Goal: Task Accomplishment & Management: Use online tool/utility

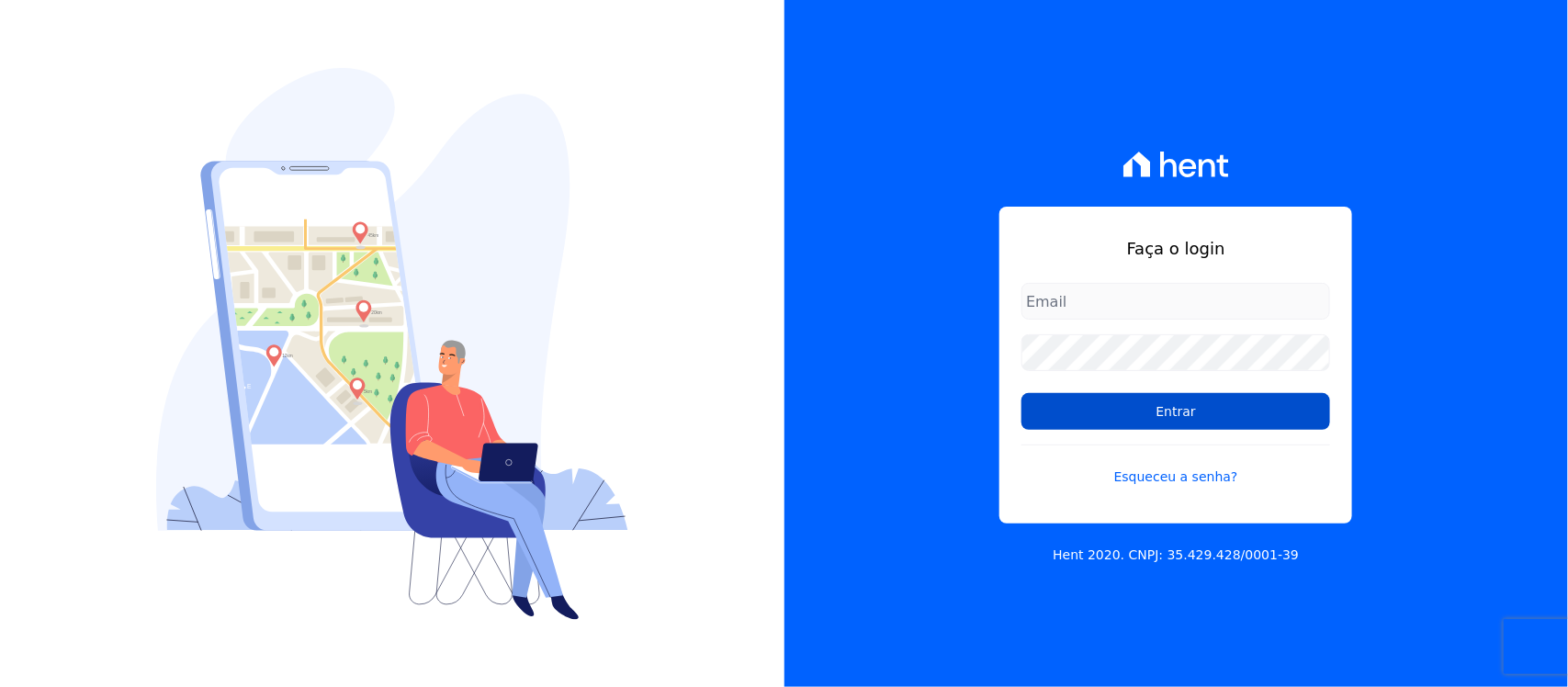
type input "nilda.moura@twtgrupo.com"
click at [1199, 416] on input "Entrar" at bounding box center [1175, 411] width 309 height 37
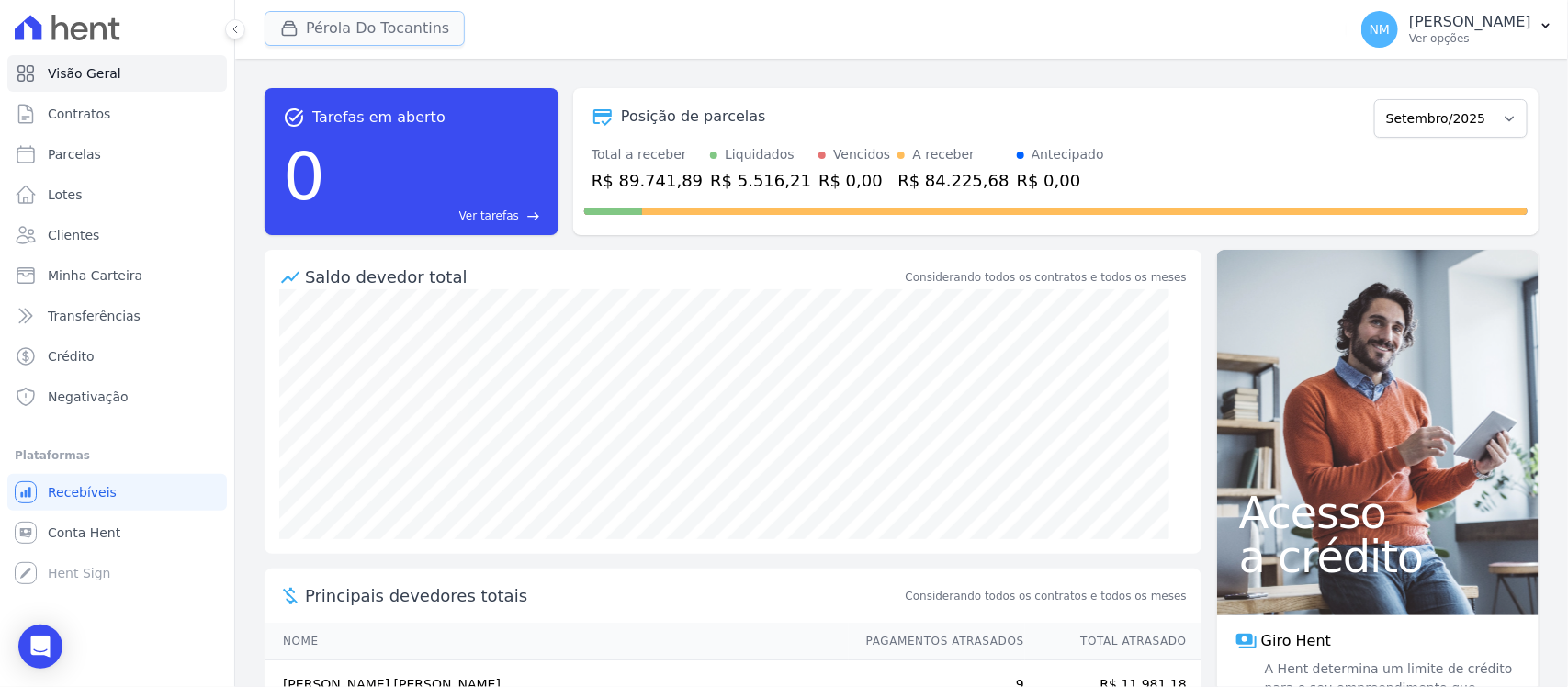
click at [369, 24] on button "Pérola Do Tocantins" at bounding box center [364, 28] width 200 height 35
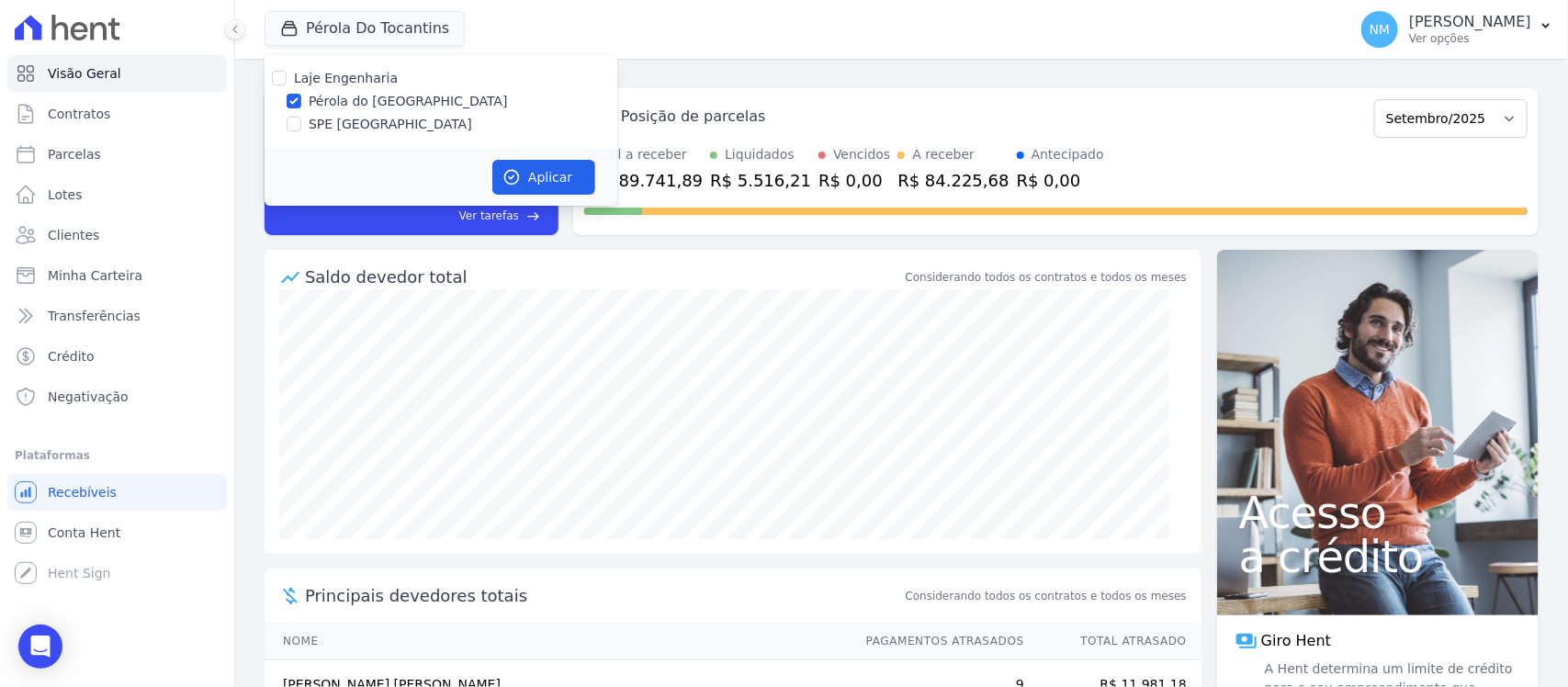
click at [378, 125] on label "SPE [GEOGRAPHIC_DATA]" at bounding box center [390, 124] width 163 height 19
click at [301, 125] on input "SPE [GEOGRAPHIC_DATA]" at bounding box center [294, 124] width 15 height 15
checkbox input "true"
click at [378, 98] on label "Pérola do [GEOGRAPHIC_DATA]" at bounding box center [408, 101] width 199 height 19
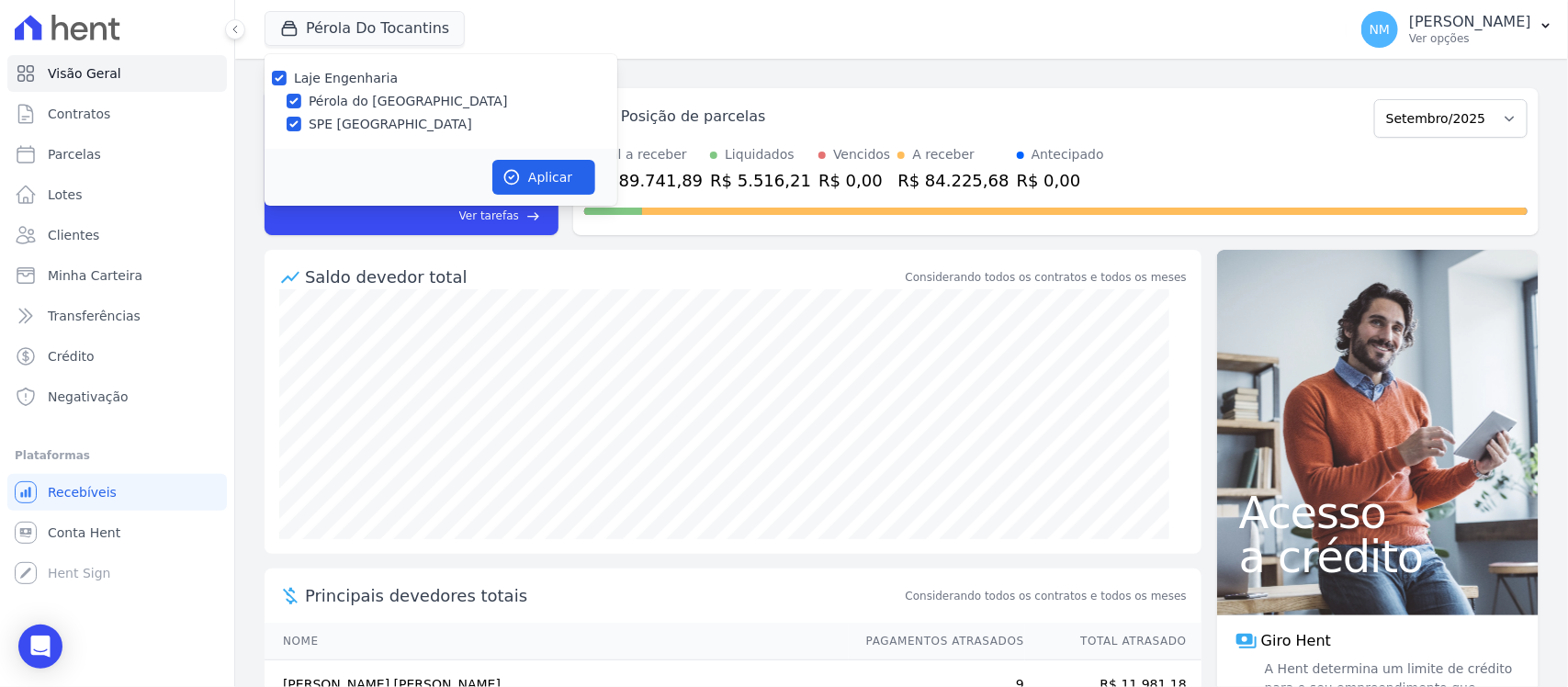
click at [301, 98] on input "Pérola do [GEOGRAPHIC_DATA]" at bounding box center [294, 101] width 15 height 15
checkbox input "false"
drag, startPoint x: 554, startPoint y: 177, endPoint x: 599, endPoint y: 185, distance: 45.7
click at [554, 176] on button "Aplicar" at bounding box center [544, 177] width 103 height 35
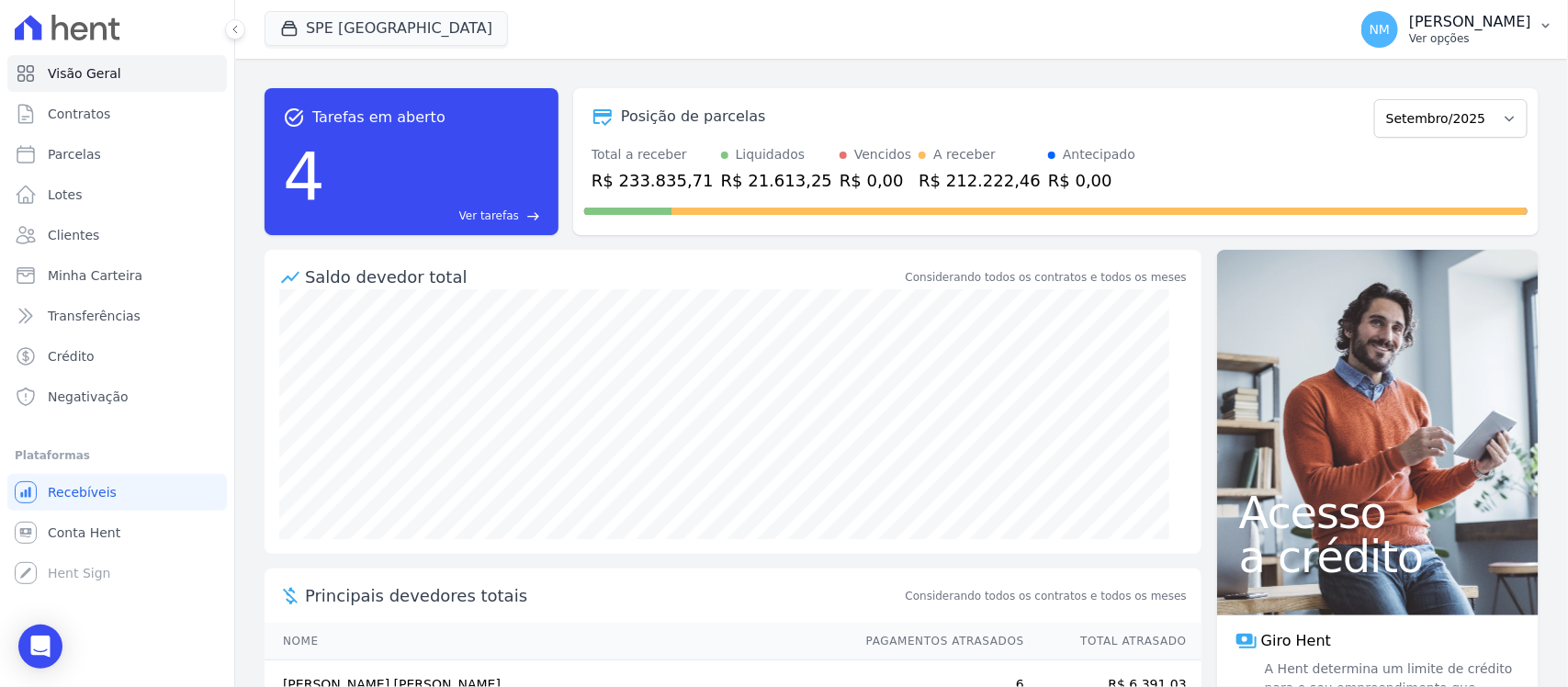
click at [1534, 28] on button "NM Nilda Moura Ver opções" at bounding box center [1457, 30] width 222 height 51
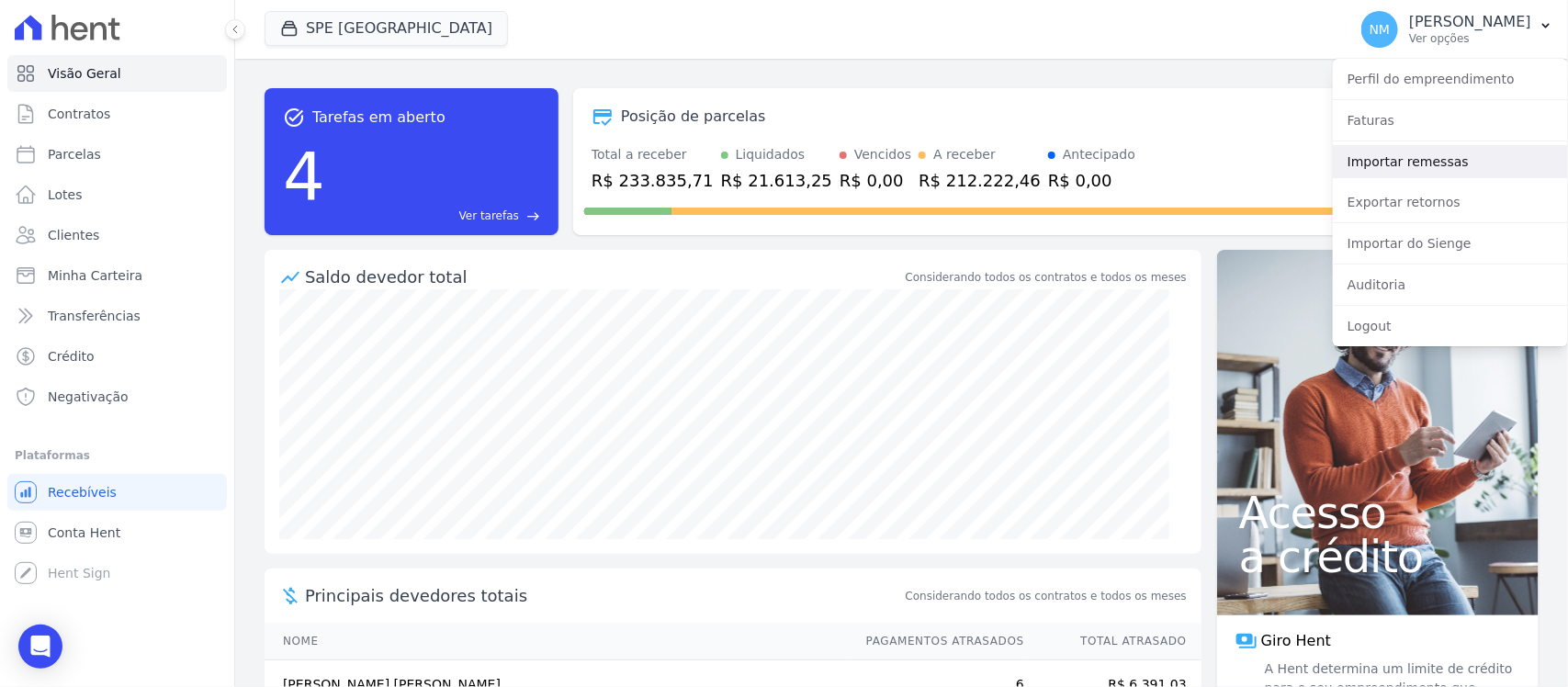
click at [1405, 166] on link "Importar remessas" at bounding box center [1450, 161] width 235 height 33
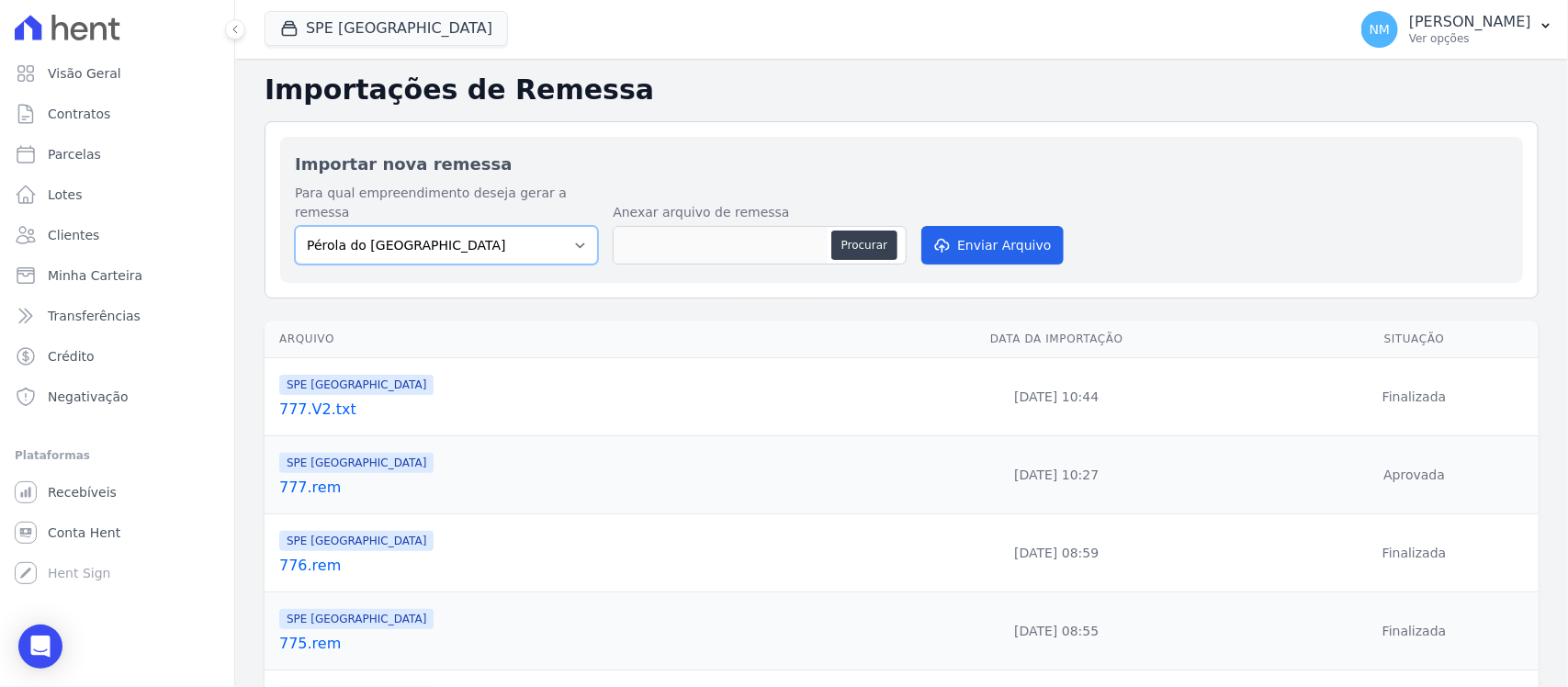
click at [566, 226] on select "Pérola do Tocantins SPE Montenegro" at bounding box center [446, 245] width 303 height 39
select select "168bdd06-a3dd-4988-b5a9-b0a7c7bf8968"
click at [295, 226] on select "Pérola do Tocantins SPE Montenegro" at bounding box center [446, 245] width 303 height 39
click at [860, 231] on button "Procurar" at bounding box center [864, 245] width 66 height 30
type input "778.rem"
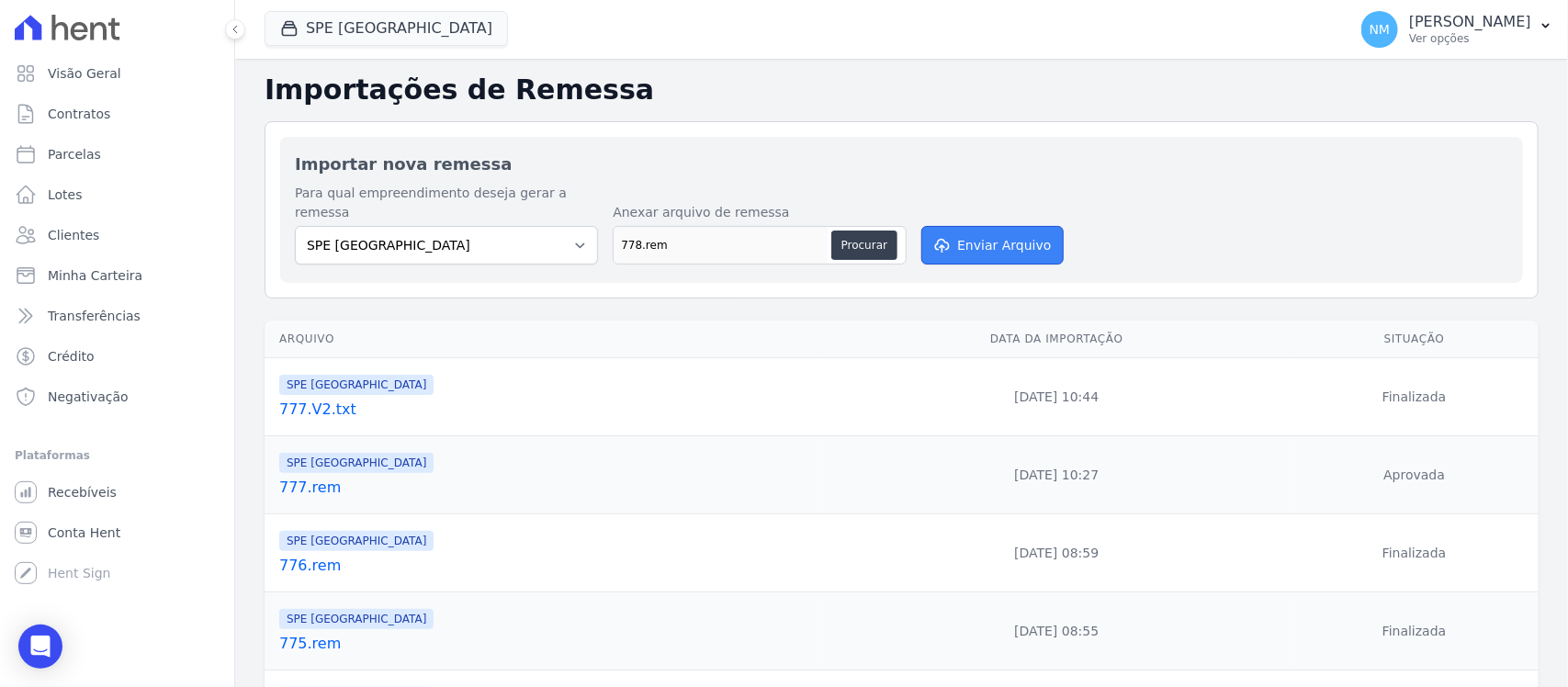
click at [990, 227] on button "Enviar Arquivo" at bounding box center [991, 245] width 141 height 39
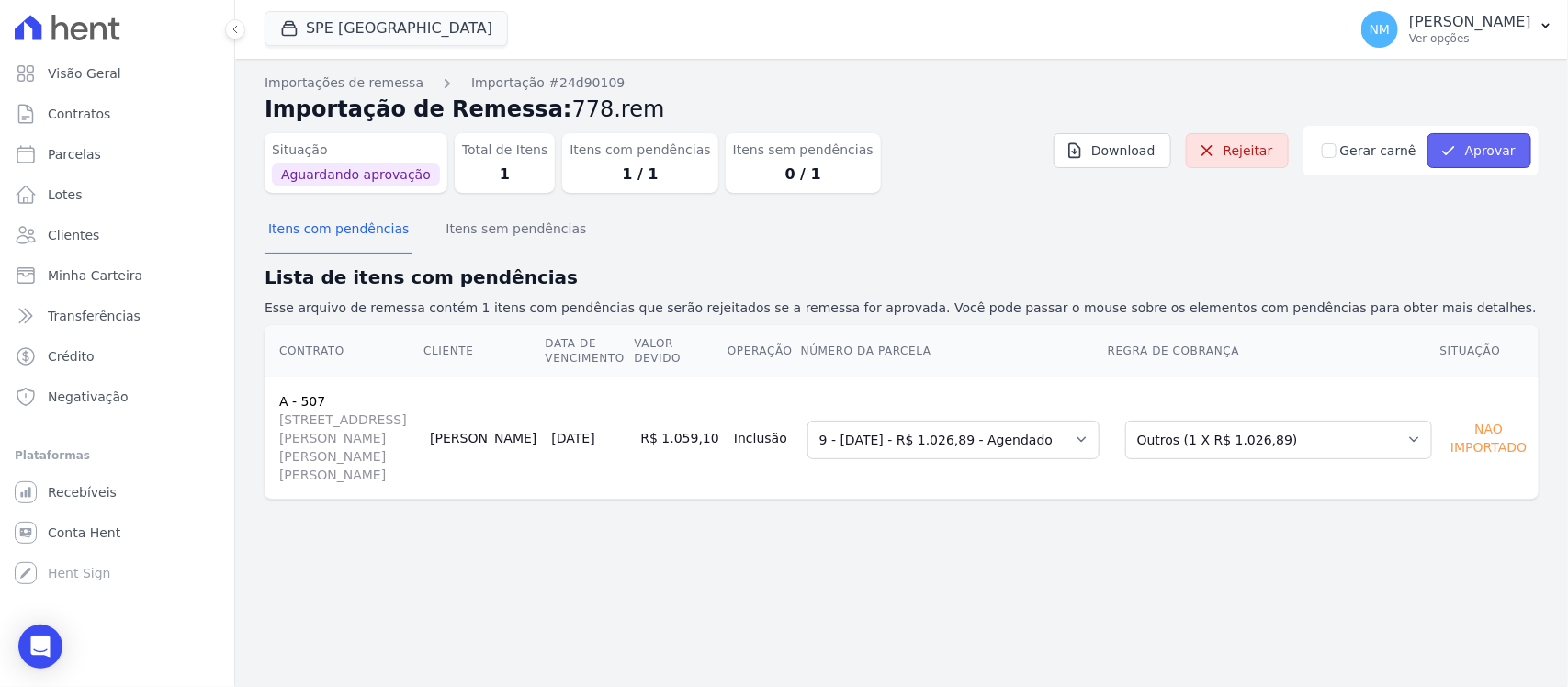
click at [1493, 141] on button "Aprovar" at bounding box center [1479, 150] width 104 height 35
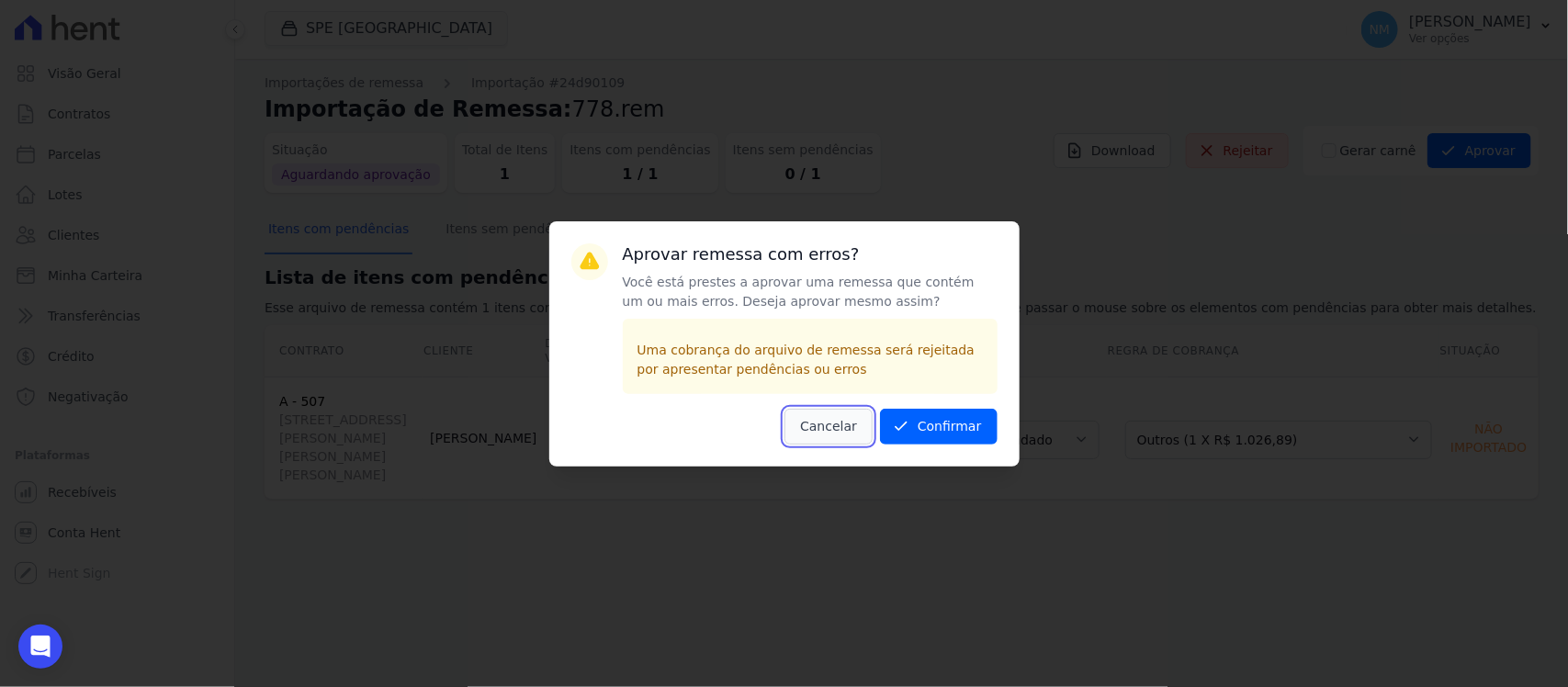
click at [833, 429] on button "Cancelar" at bounding box center [828, 427] width 88 height 36
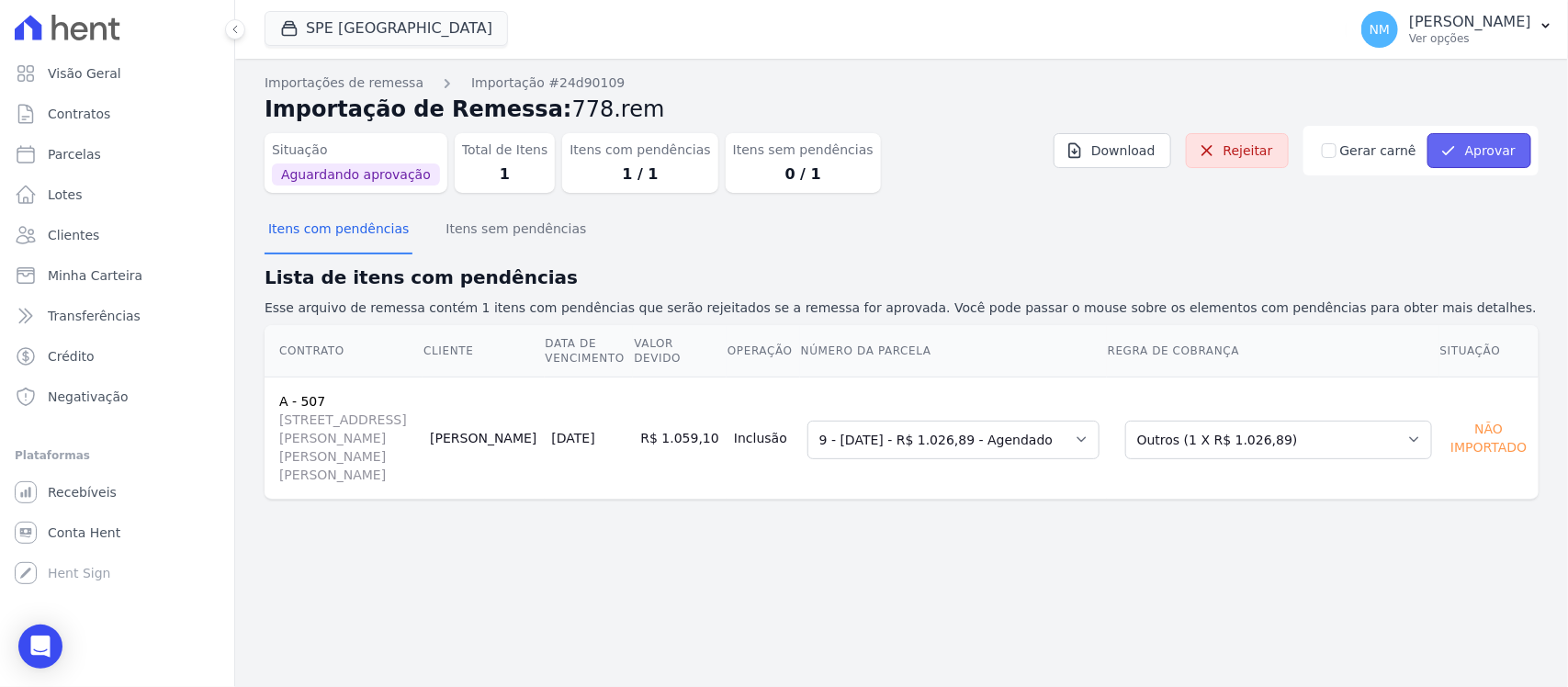
click at [1486, 158] on button "Aprovar" at bounding box center [1479, 150] width 104 height 35
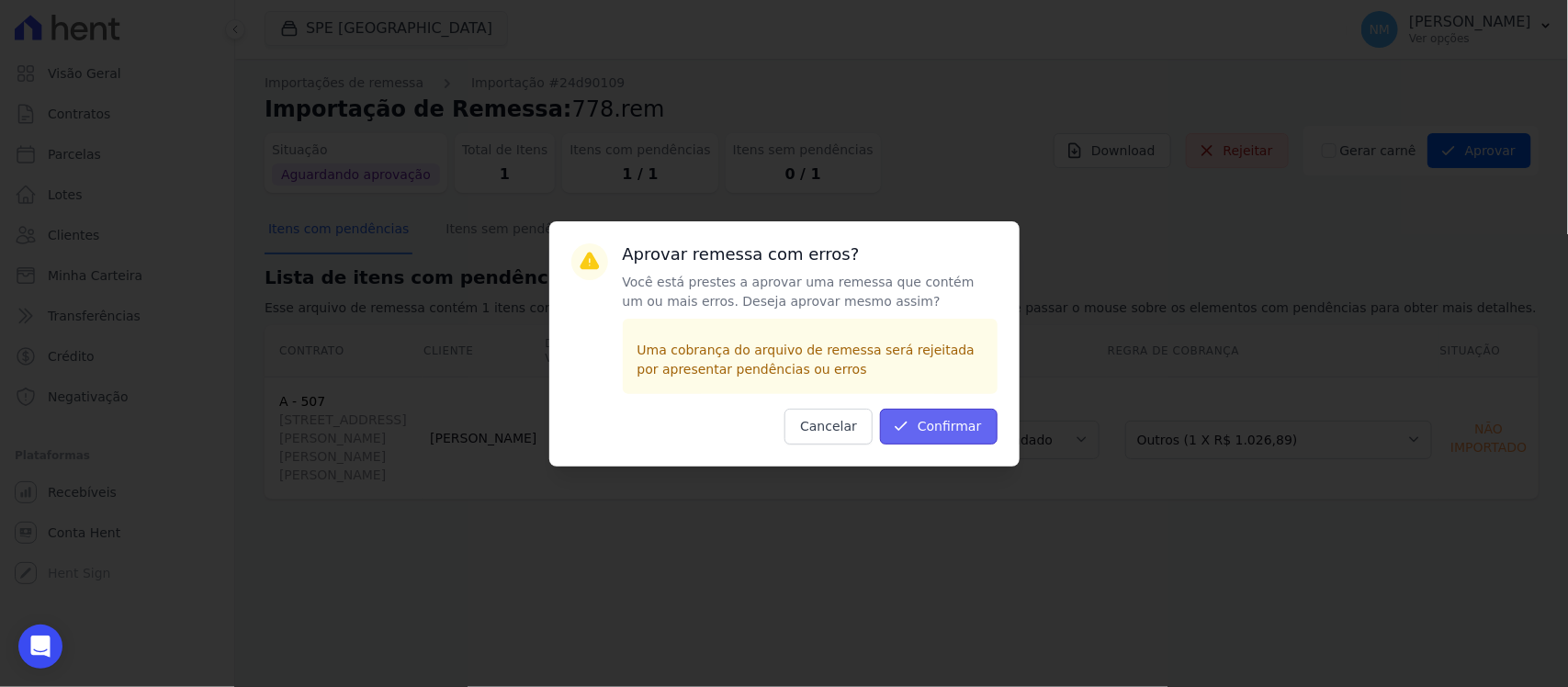
click at [944, 428] on button "Confirmar" at bounding box center [938, 427] width 118 height 36
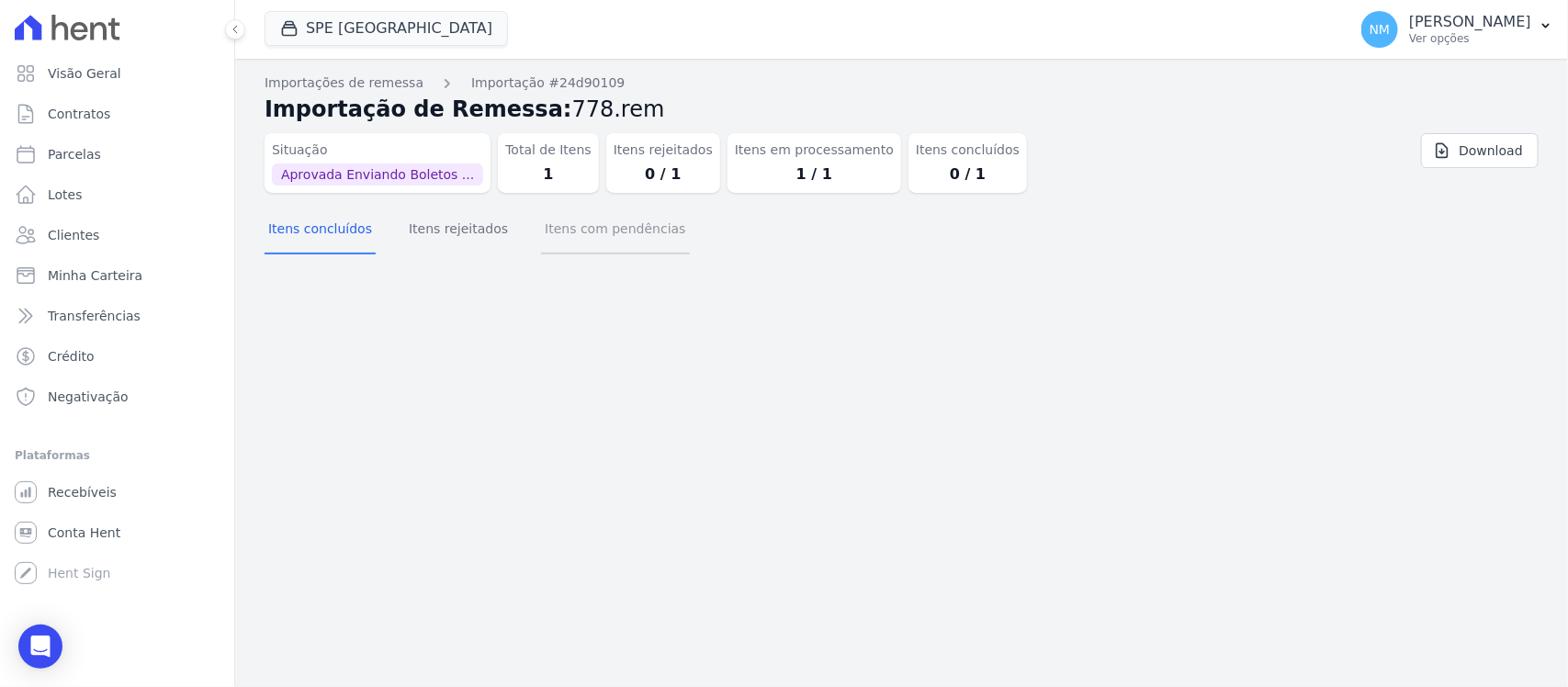
click at [570, 236] on button "Itens com pendências" at bounding box center [614, 231] width 147 height 48
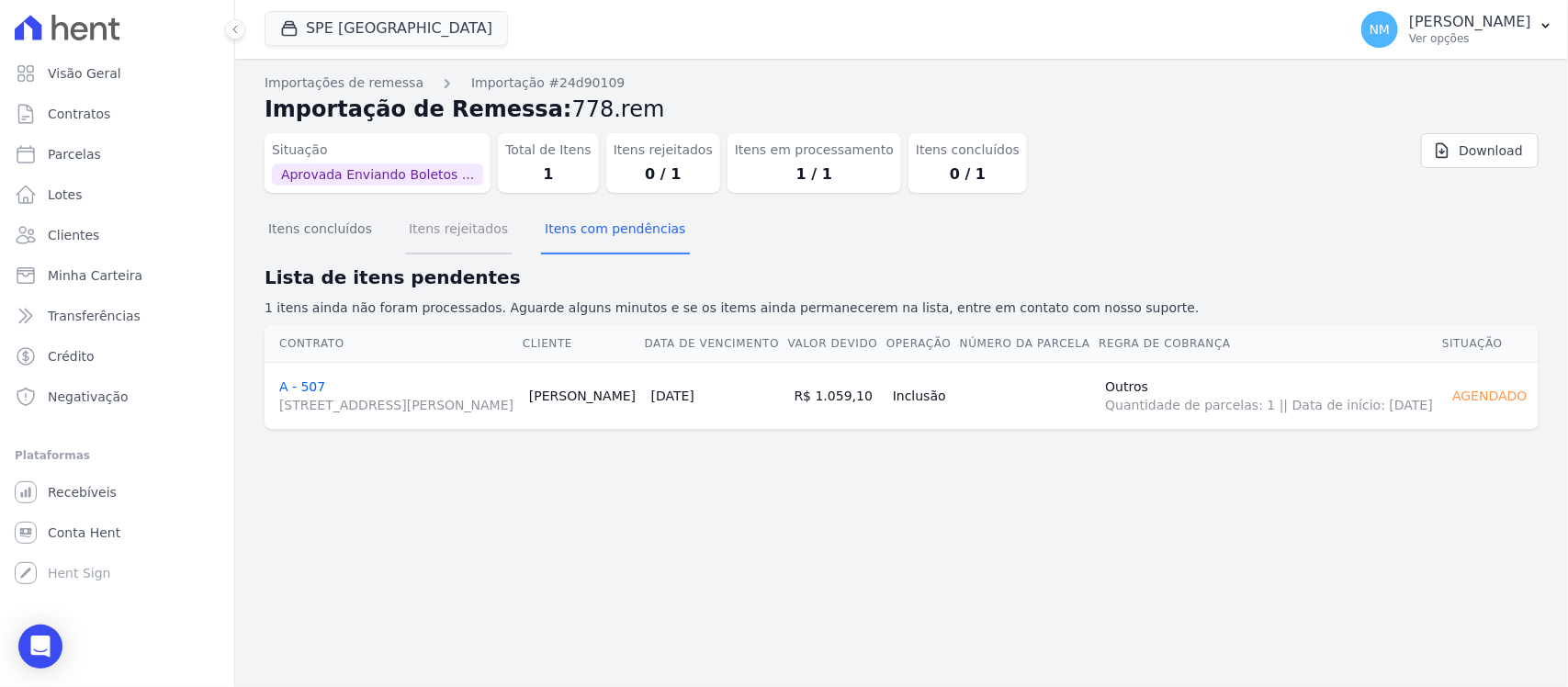
click at [456, 225] on button "Itens rejeitados" at bounding box center [458, 231] width 107 height 48
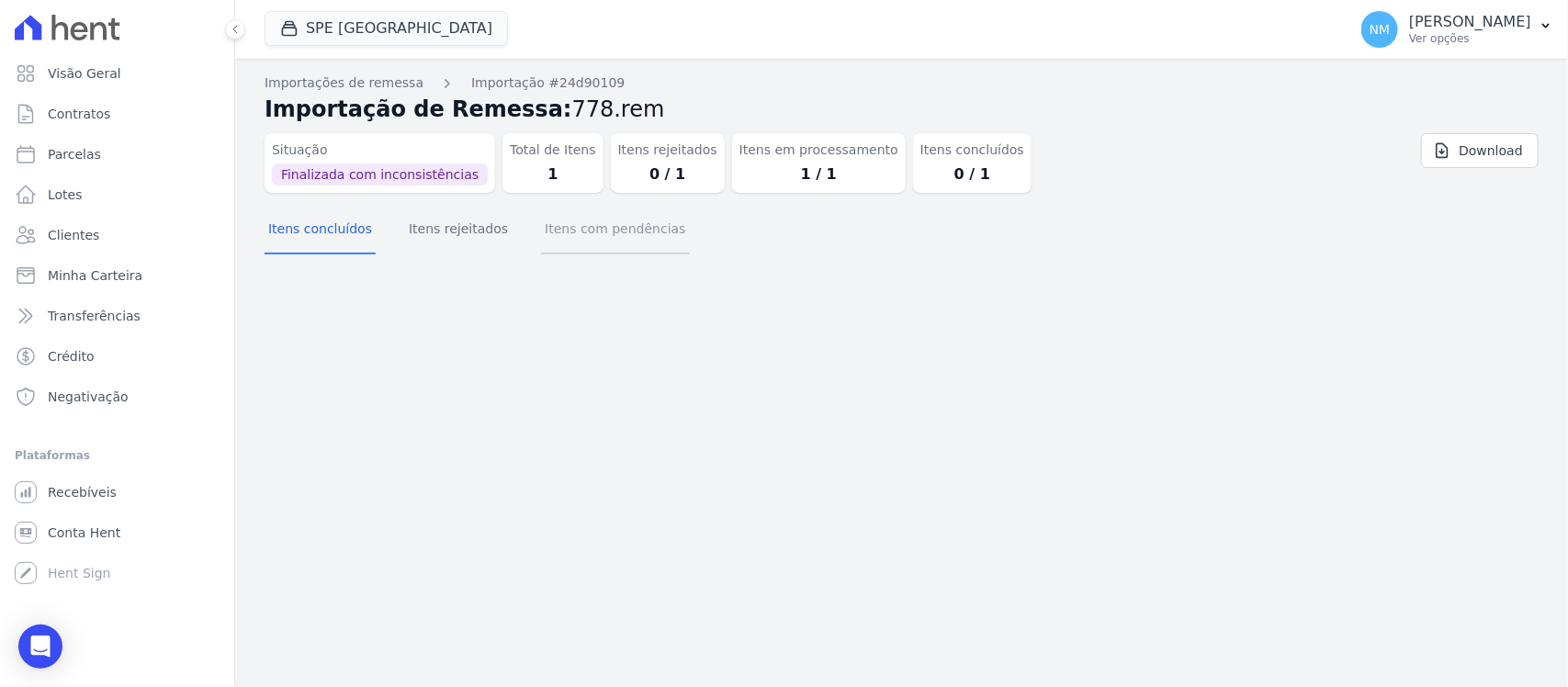
click at [621, 242] on button "Itens com pendências" at bounding box center [614, 231] width 147 height 48
click at [28, 646] on div "Open Intercom Messenger" at bounding box center [41, 646] width 48 height 49
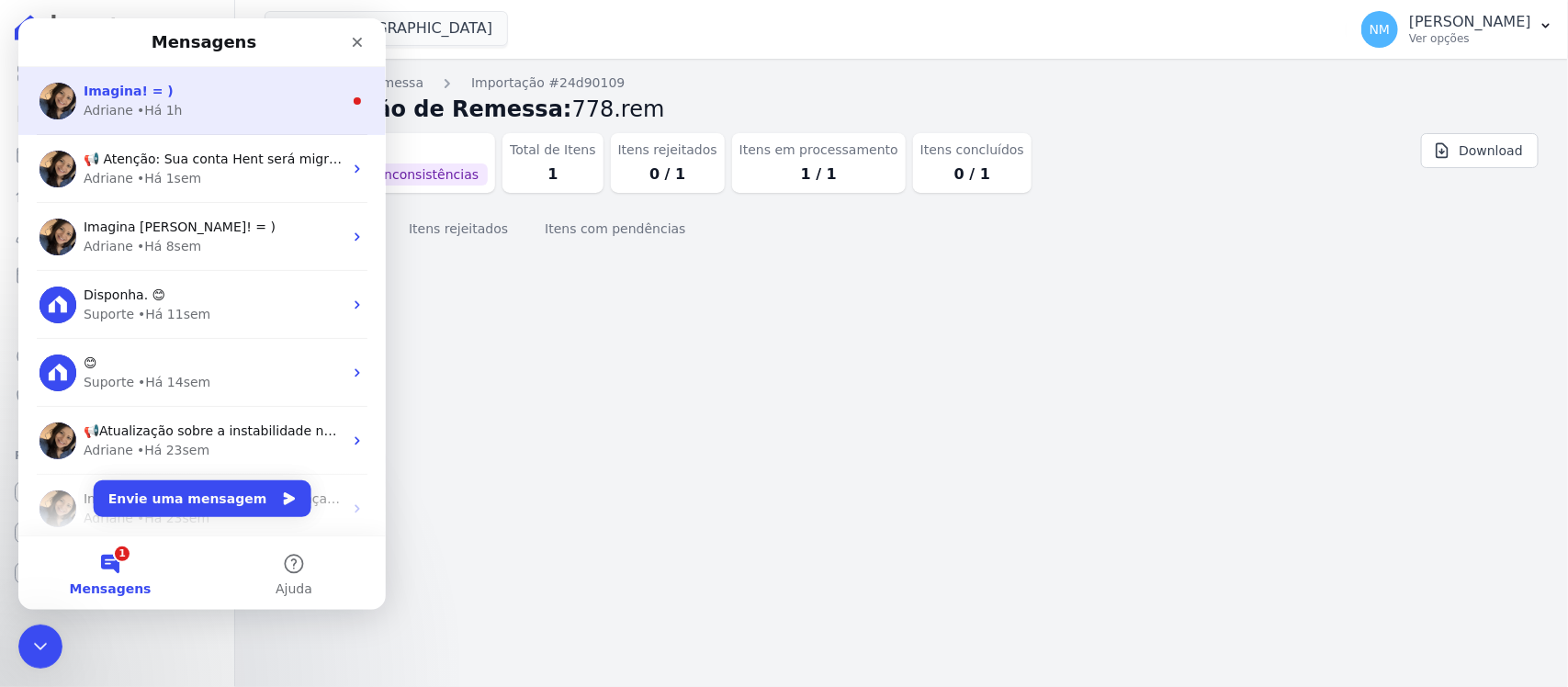
click at [152, 93] on span "Imagina! = )" at bounding box center [128, 90] width 90 height 15
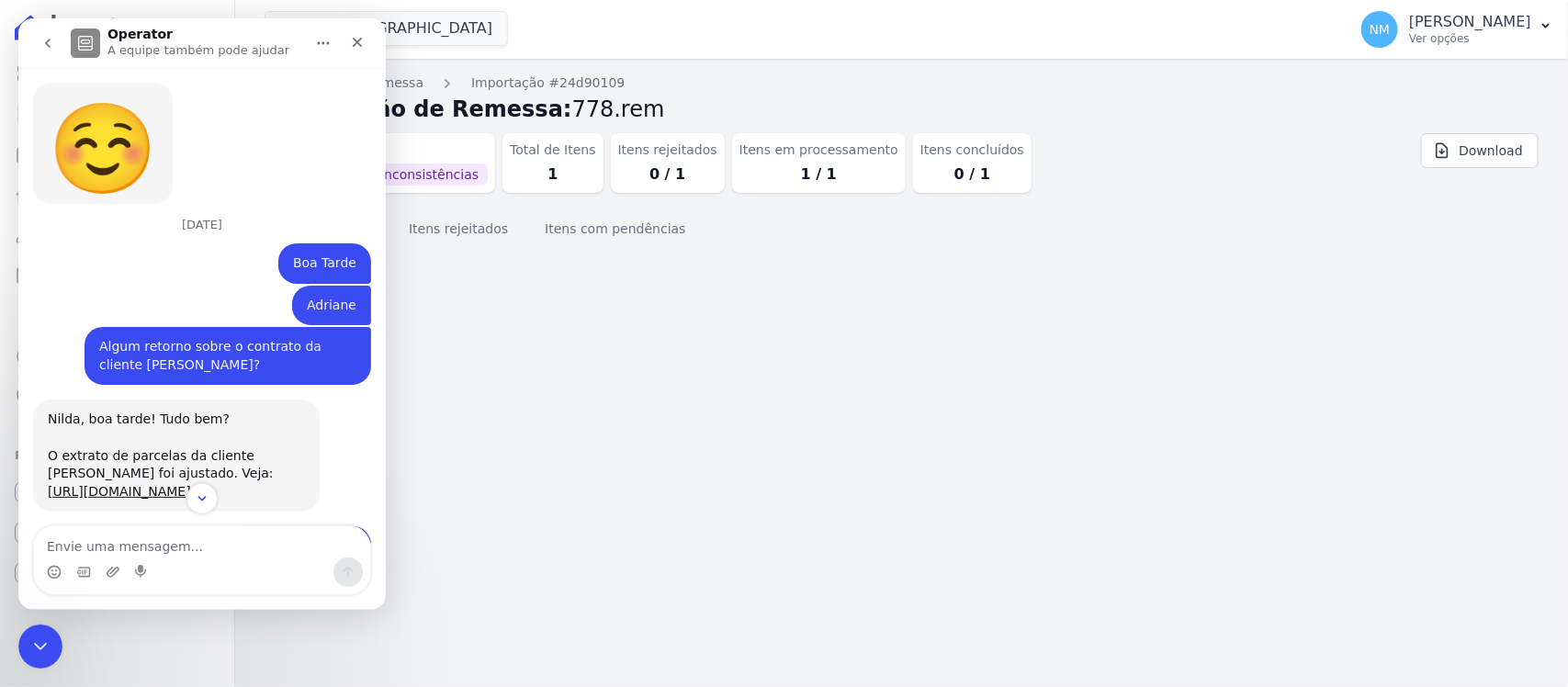
scroll to position [9508, 0]
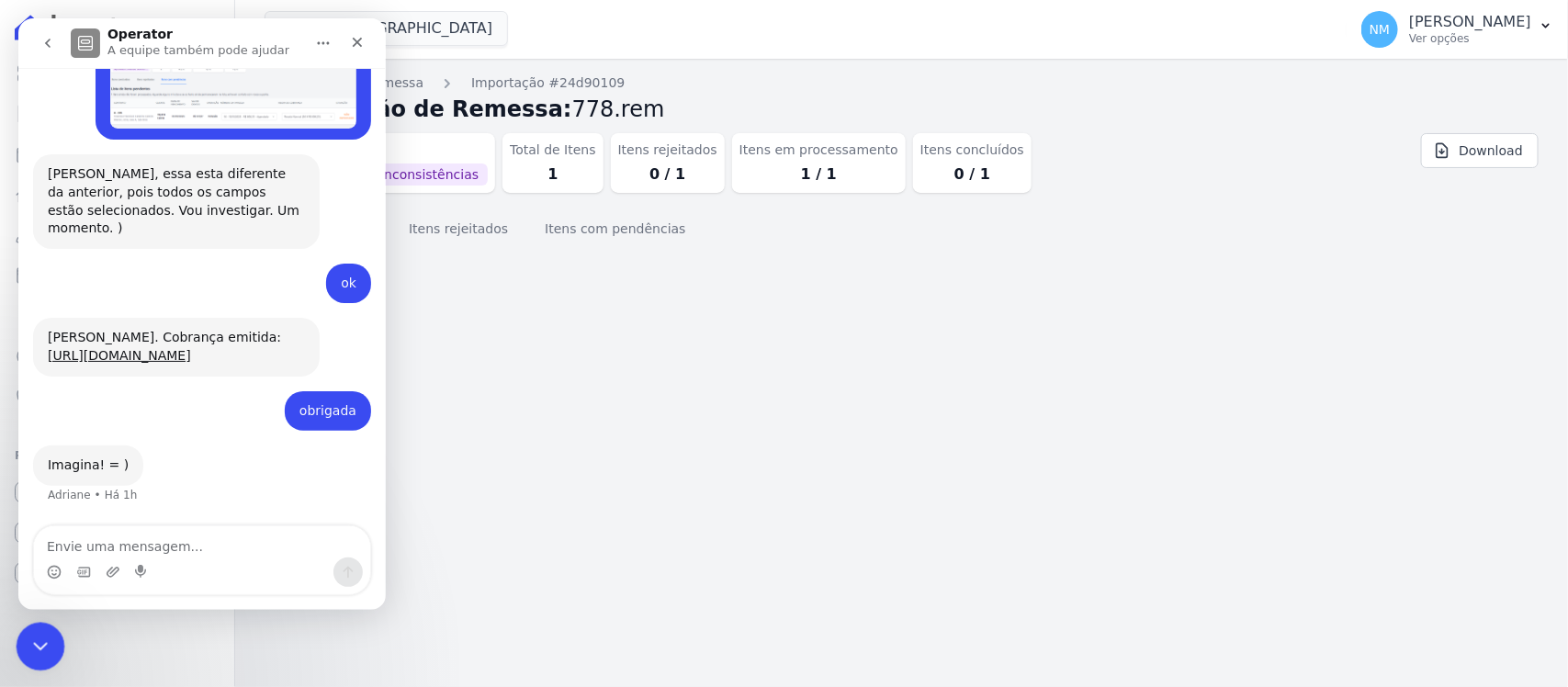
drag, startPoint x: 35, startPoint y: 646, endPoint x: 673, endPoint y: 1072, distance: 767.2
click at [34, 647] on icon "Encerramento do Messenger da Intercom" at bounding box center [38, 644] width 22 height 22
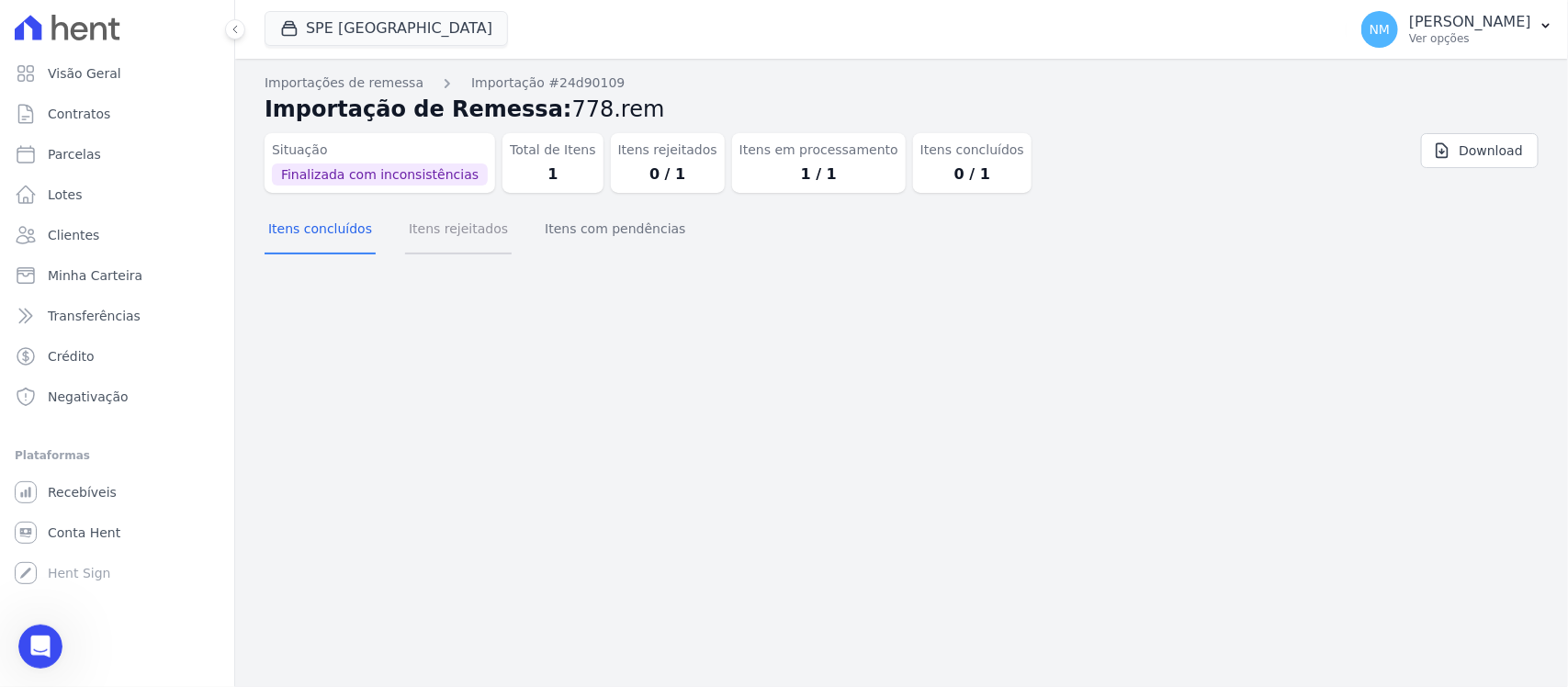
drag, startPoint x: 438, startPoint y: 223, endPoint x: 462, endPoint y: 228, distance: 24.5
click at [439, 223] on button "Itens rejeitados" at bounding box center [458, 231] width 107 height 48
click at [1549, 32] on button "NM [PERSON_NAME] Ver opções" at bounding box center [1457, 30] width 222 height 51
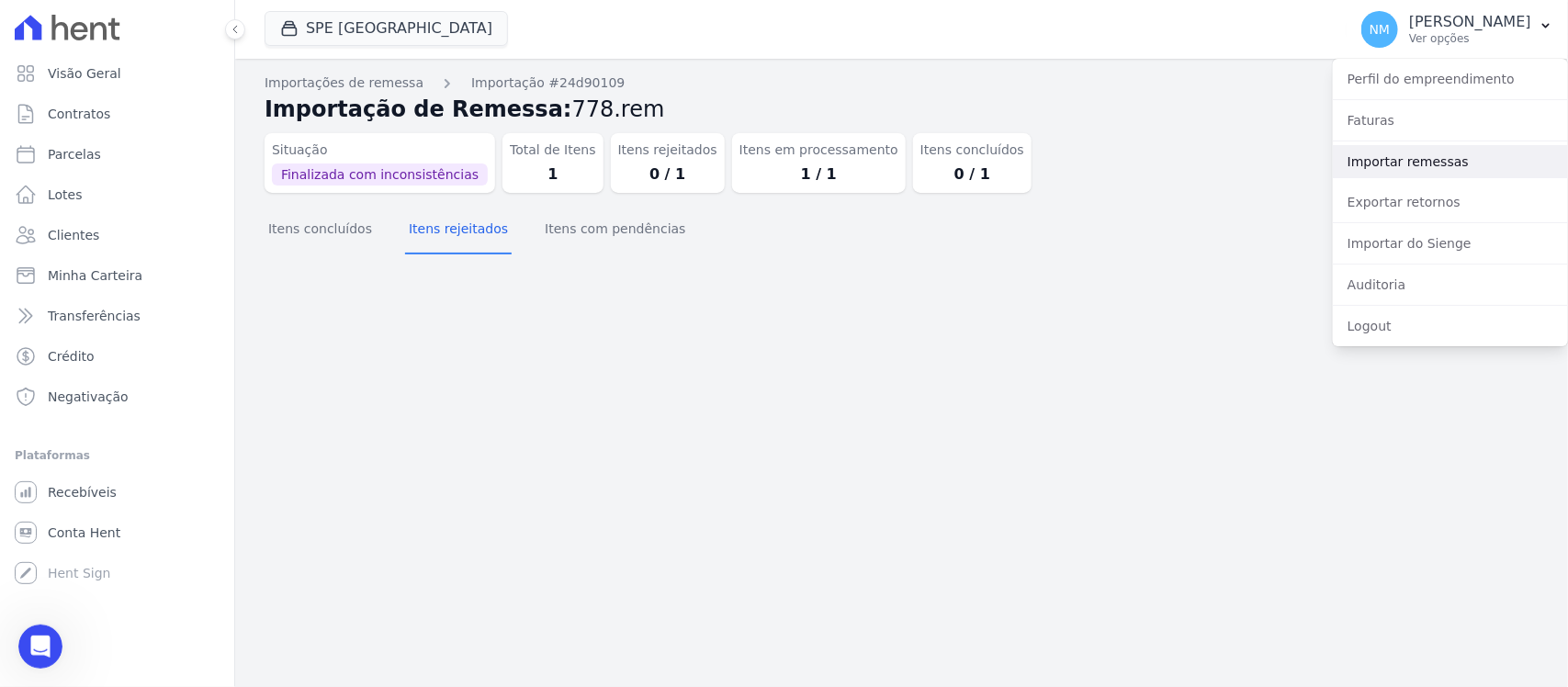
click at [1461, 165] on link "Importar remessas" at bounding box center [1450, 161] width 235 height 33
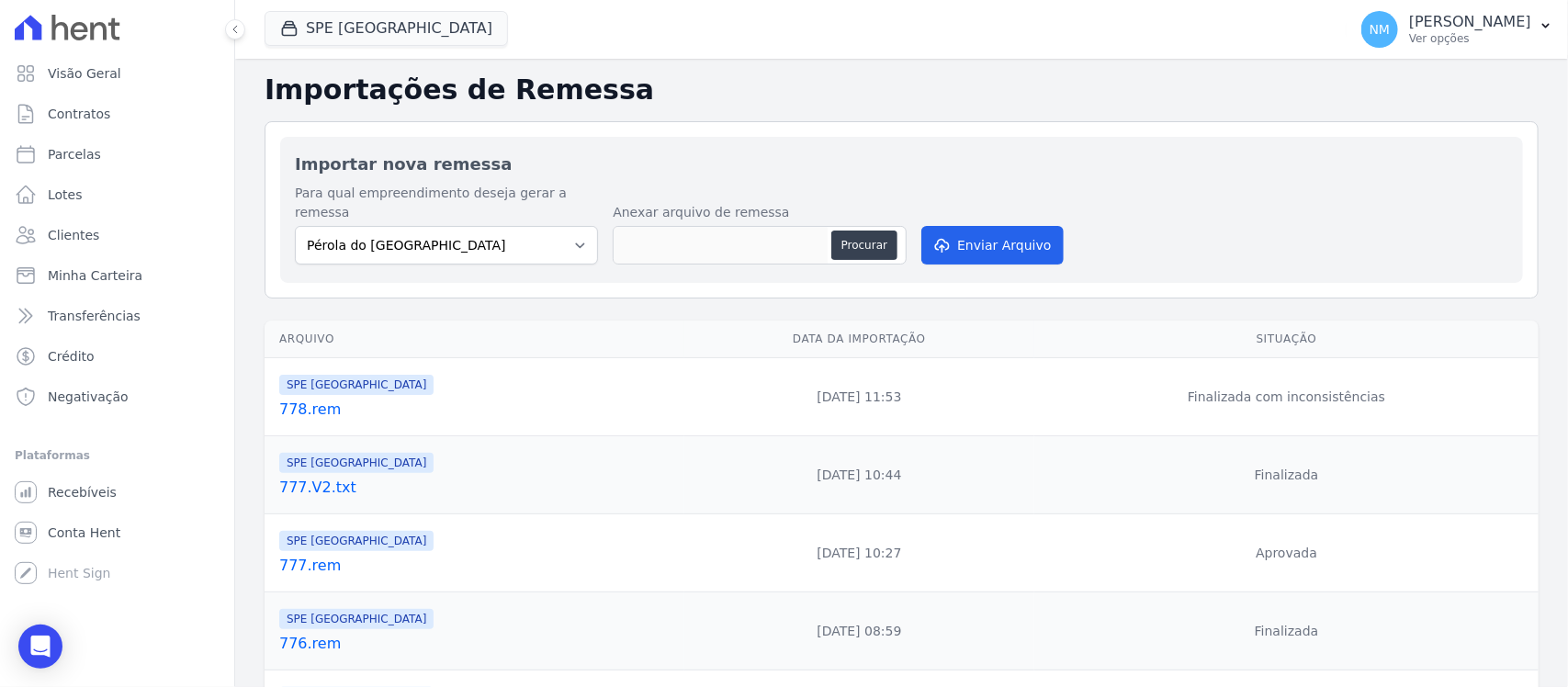
click at [318, 399] on link "778.rem" at bounding box center [478, 410] width 398 height 22
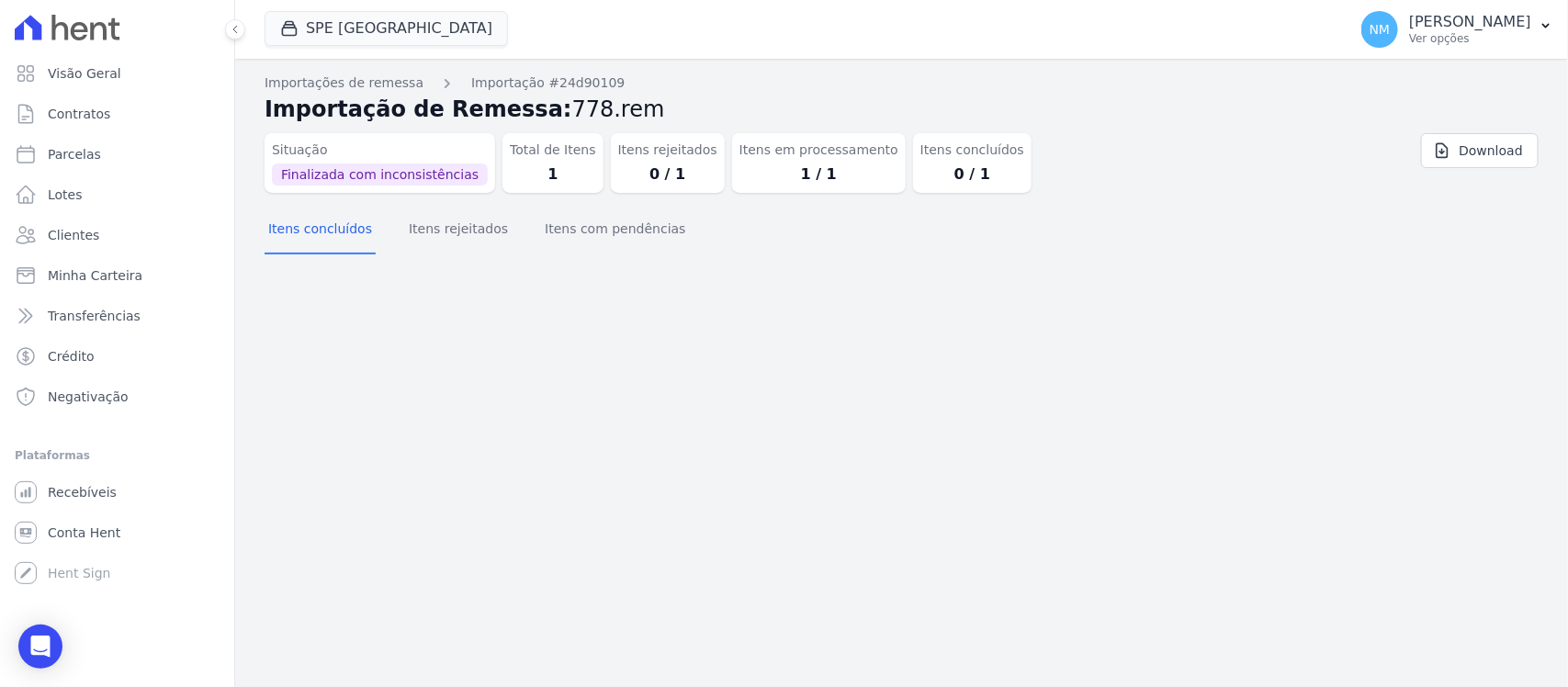
drag, startPoint x: 980, startPoint y: 324, endPoint x: 860, endPoint y: 342, distance: 121.3
click at [944, 337] on div "Importações de remessa Importação #24d90109 Importação de Remessa: 778.rem Situ…" at bounding box center [901, 372] width 1333 height 629
click at [306, 237] on button "Itens concluídos" at bounding box center [320, 231] width 111 height 48
drag, startPoint x: 471, startPoint y: 239, endPoint x: 745, endPoint y: 286, distance: 278.0
click at [474, 239] on button "Itens rejeitados" at bounding box center [458, 231] width 107 height 48
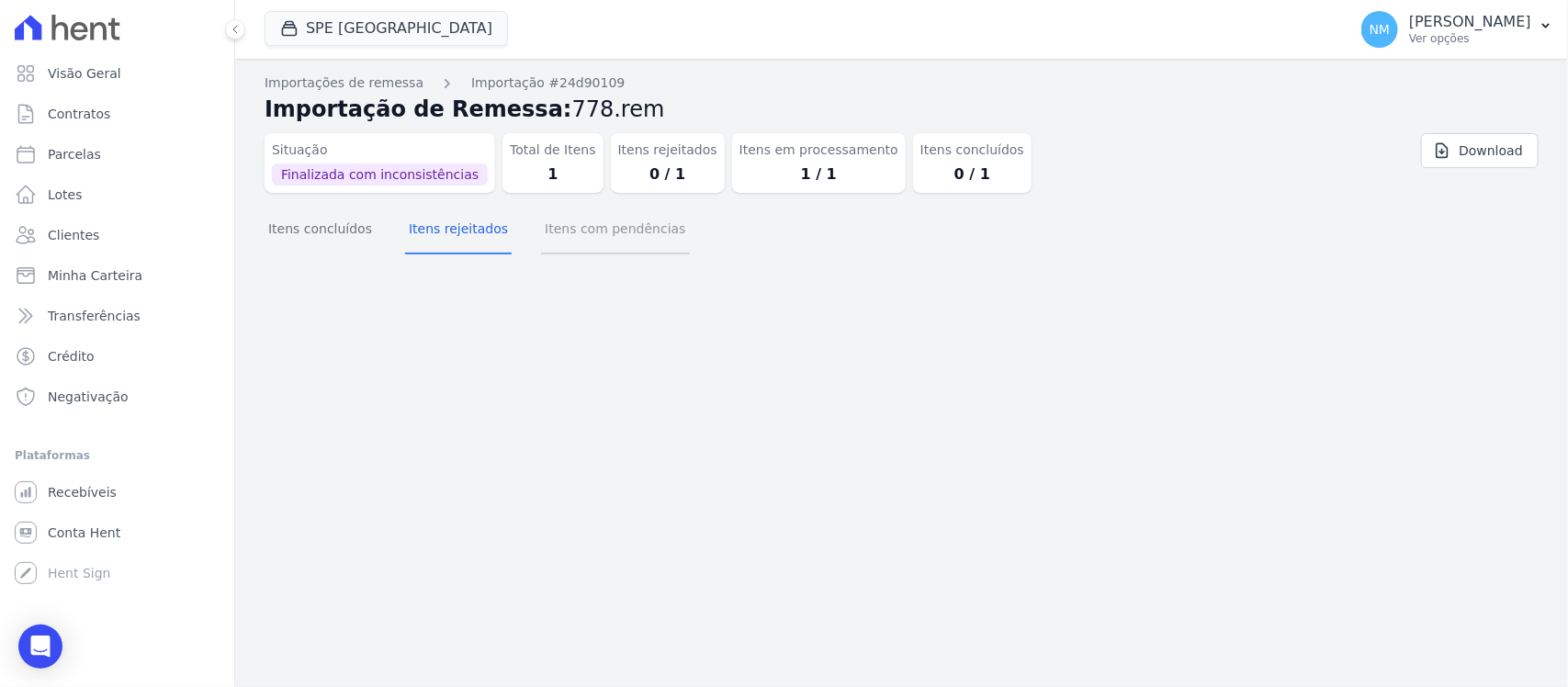
click at [624, 240] on button "Itens com pendências" at bounding box center [614, 231] width 147 height 48
